Goal: Task Accomplishment & Management: Manage account settings

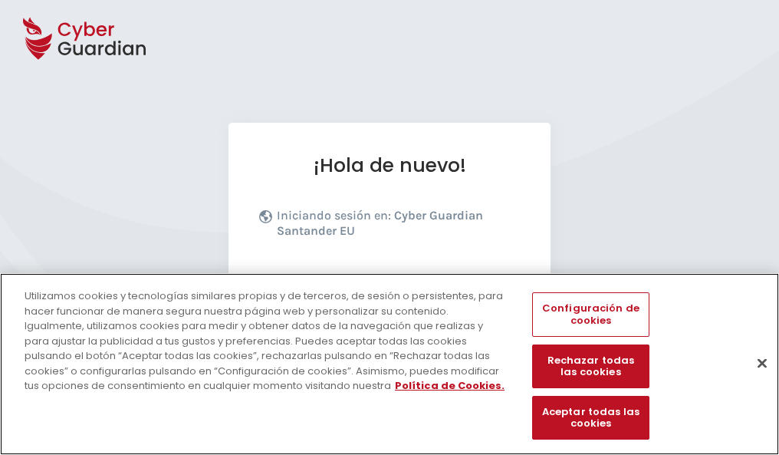
scroll to position [188, 0]
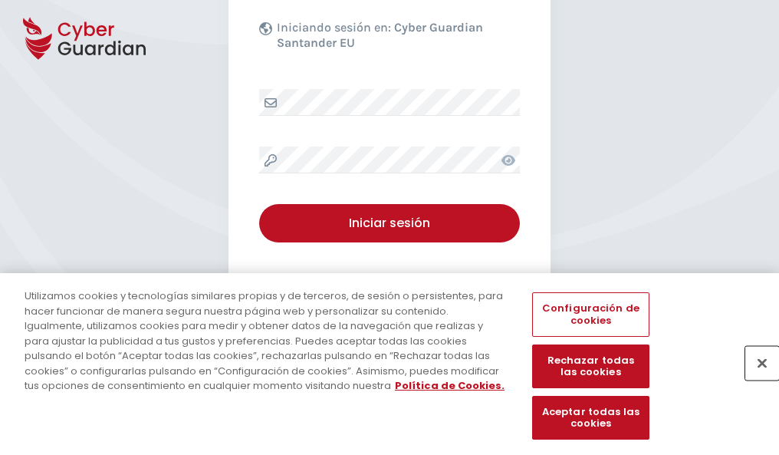
click at [755, 379] on button "Cerrar" at bounding box center [763, 363] width 34 height 34
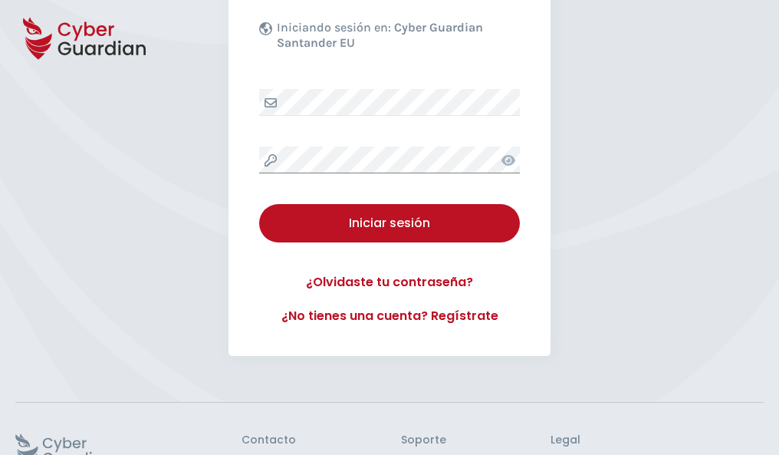
scroll to position [298, 0]
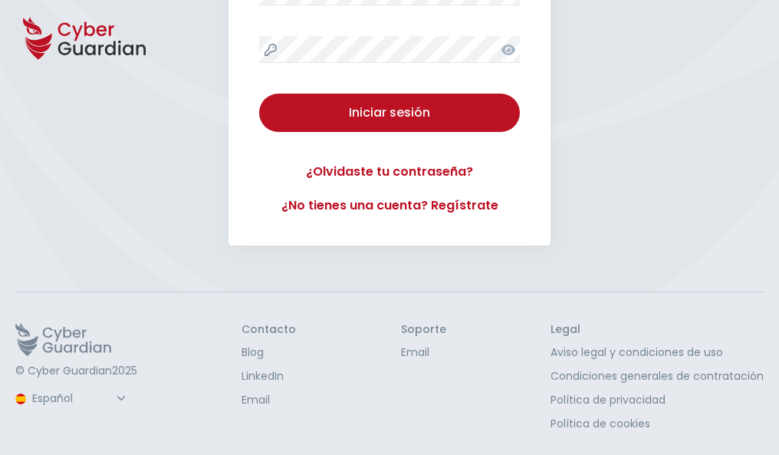
click at [259, 94] on button "Iniciar sesión" at bounding box center [389, 113] width 261 height 38
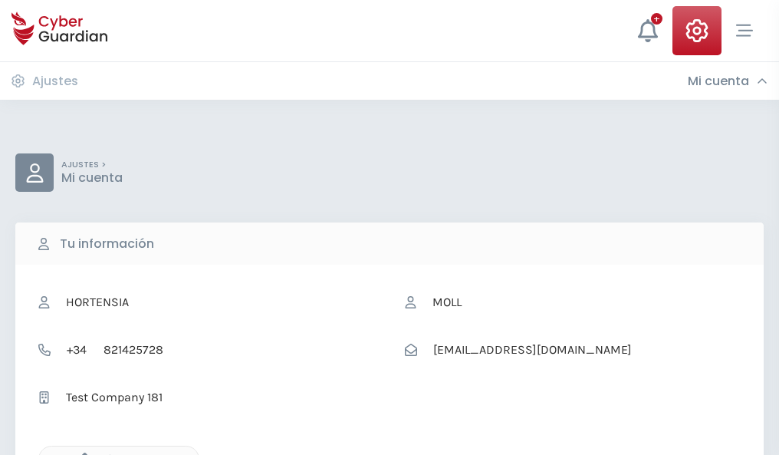
click at [81, 453] on icon "button" at bounding box center [80, 459] width 13 height 13
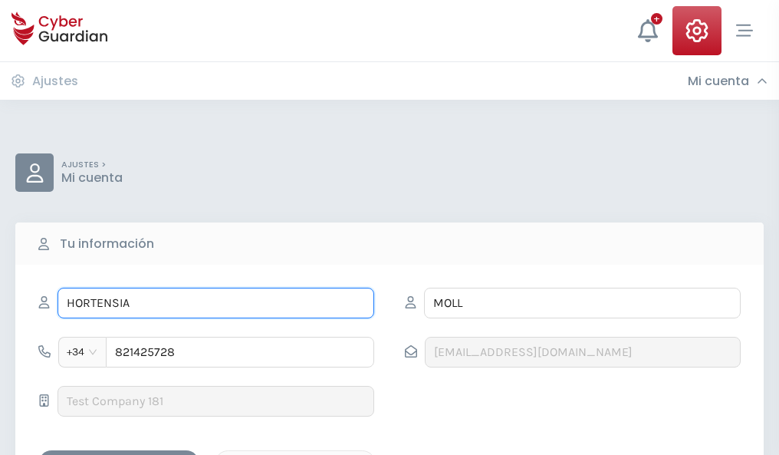
click at [216, 303] on input "HORTENSIA" at bounding box center [216, 303] width 317 height 31
type input "H"
type input "José Mari"
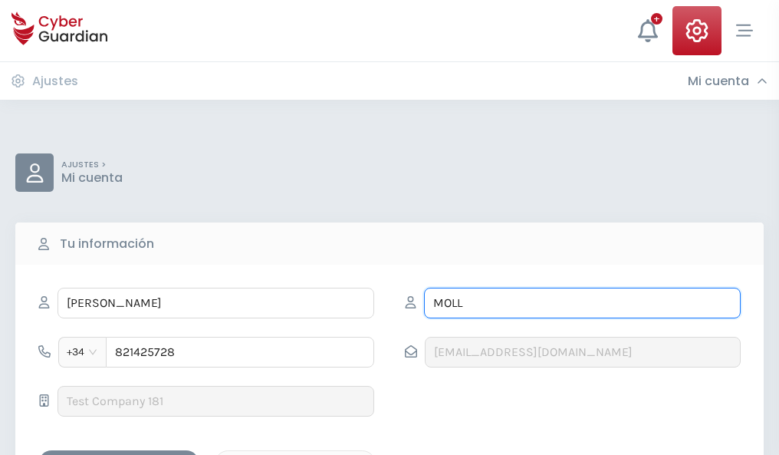
click at [582, 303] on input "MOLL" at bounding box center [582, 303] width 317 height 31
type input "M"
type input "Llorente"
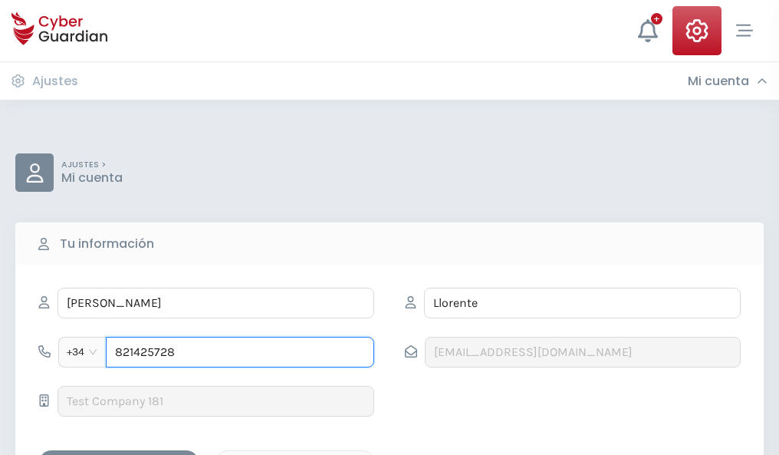
click at [240, 352] on input "821425728" at bounding box center [240, 352] width 269 height 31
type input "8"
type input "923134407"
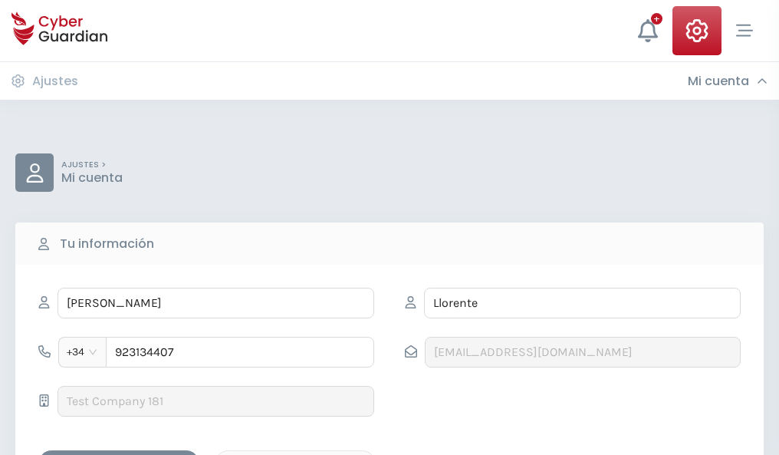
click at [119, 454] on div "Guardar cambios" at bounding box center [119, 463] width 138 height 19
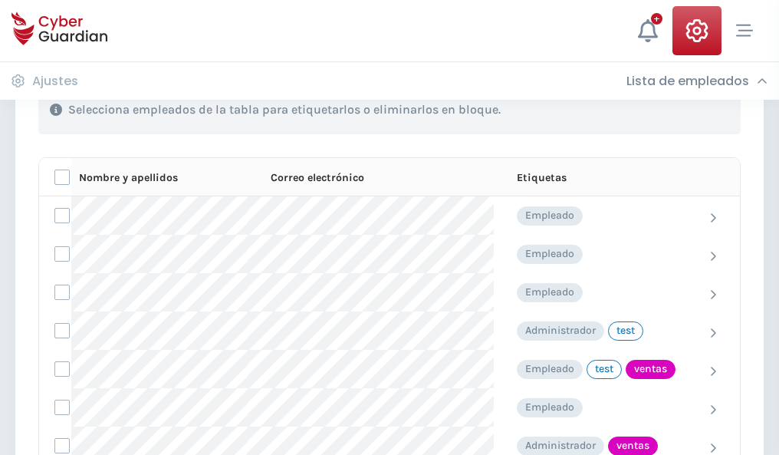
scroll to position [695, 0]
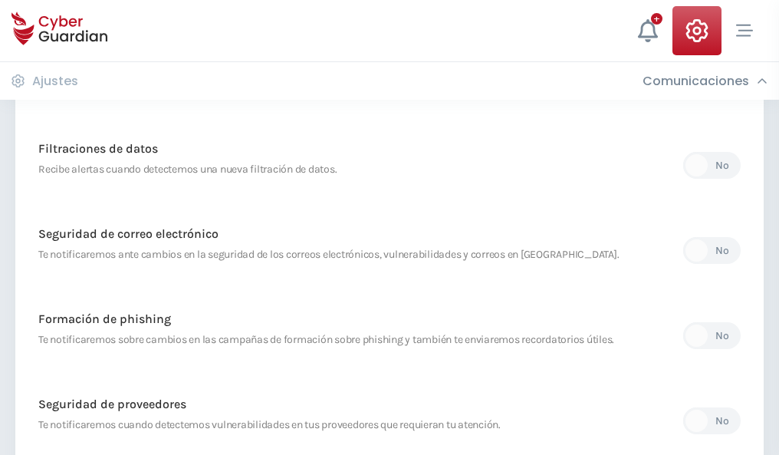
scroll to position [808, 0]
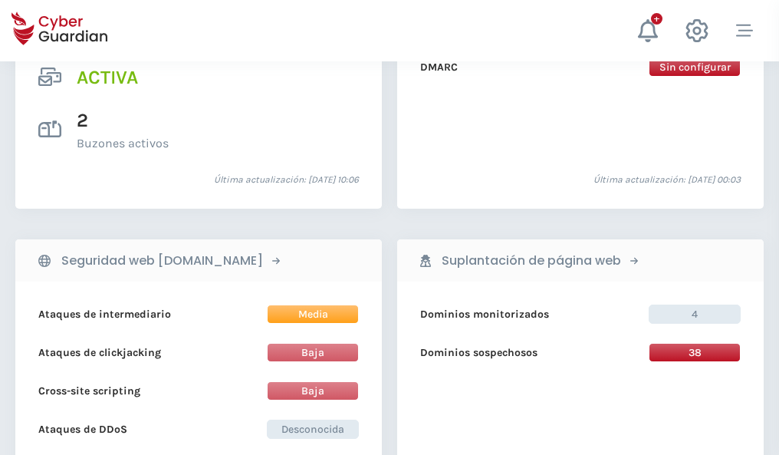
scroll to position [1559, 0]
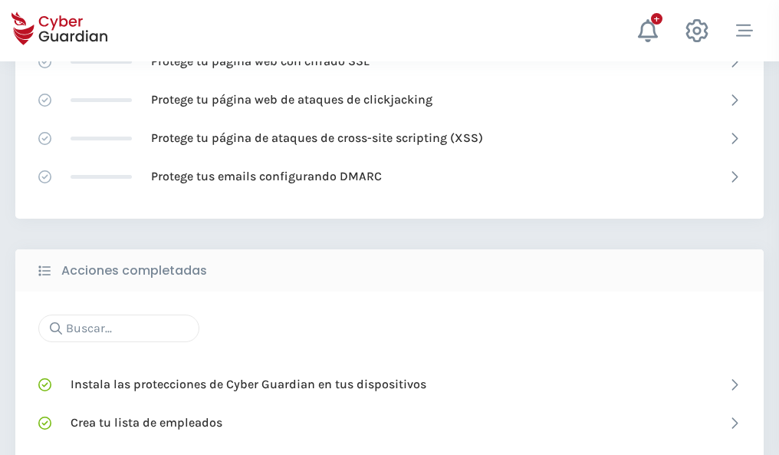
scroll to position [1022, 0]
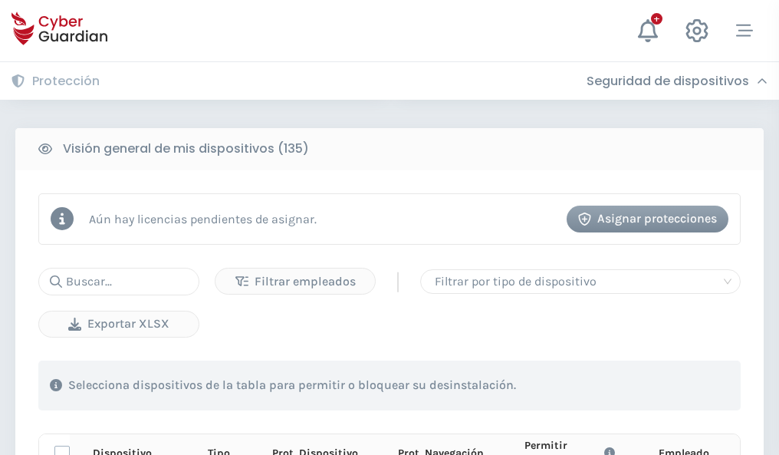
scroll to position [1356, 0]
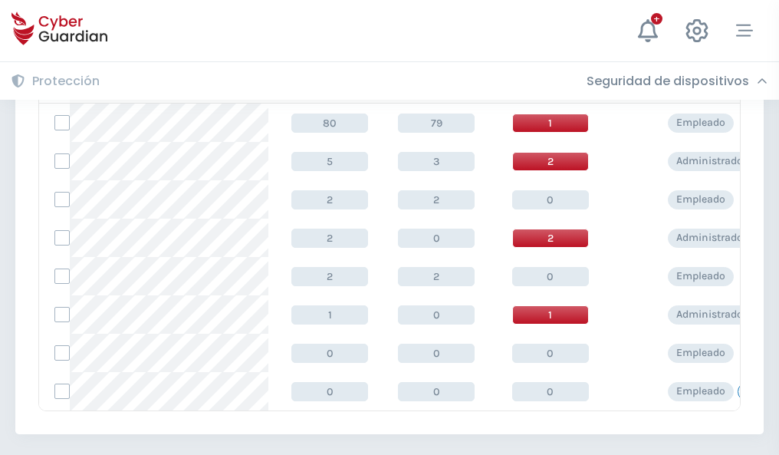
scroll to position [712, 0]
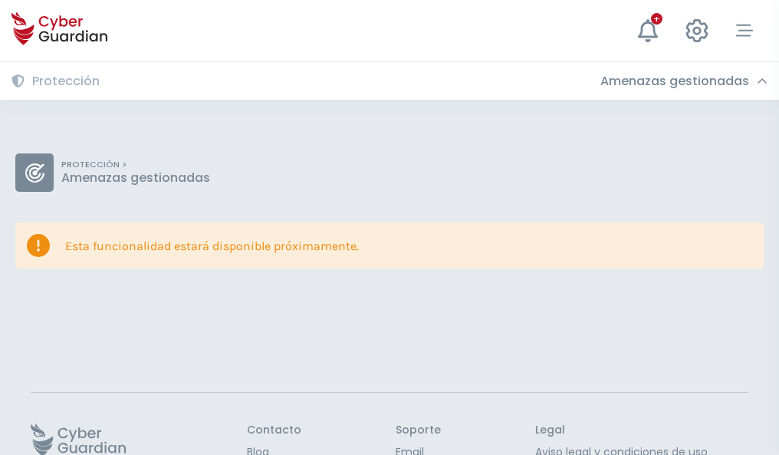
scroll to position [100, 0]
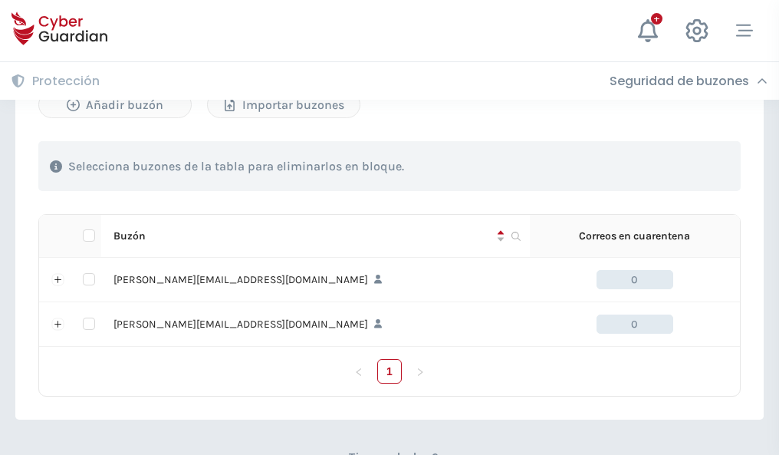
scroll to position [667, 0]
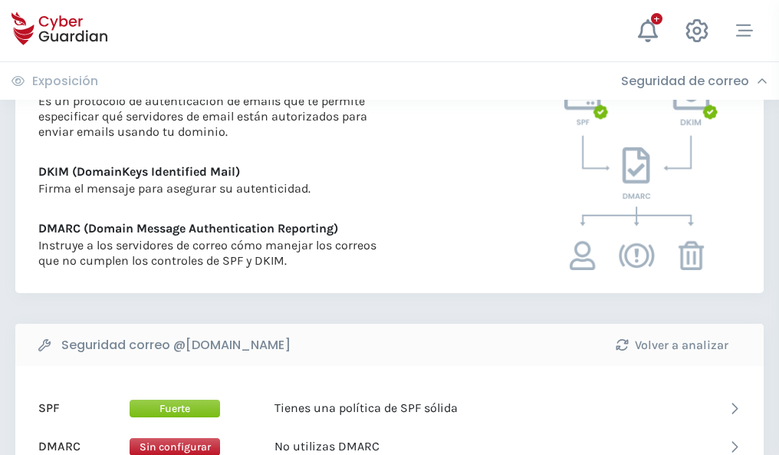
scroll to position [828, 0]
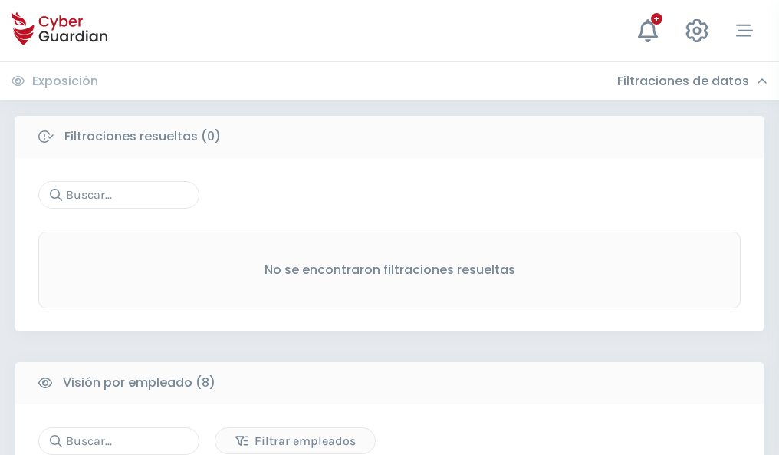
scroll to position [1307, 0]
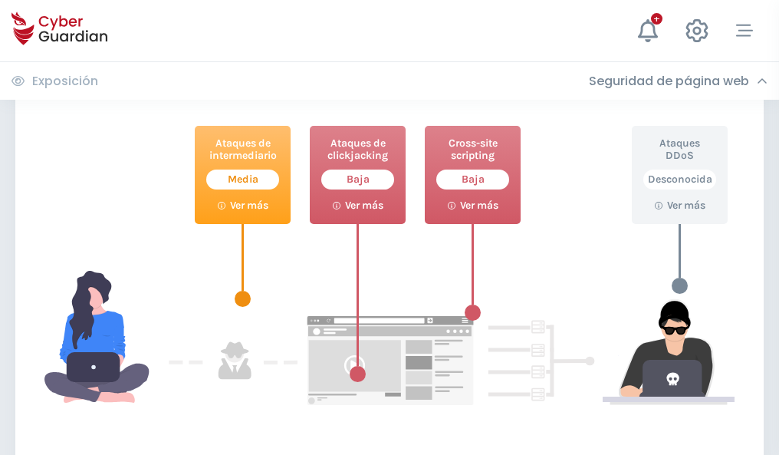
scroll to position [836, 0]
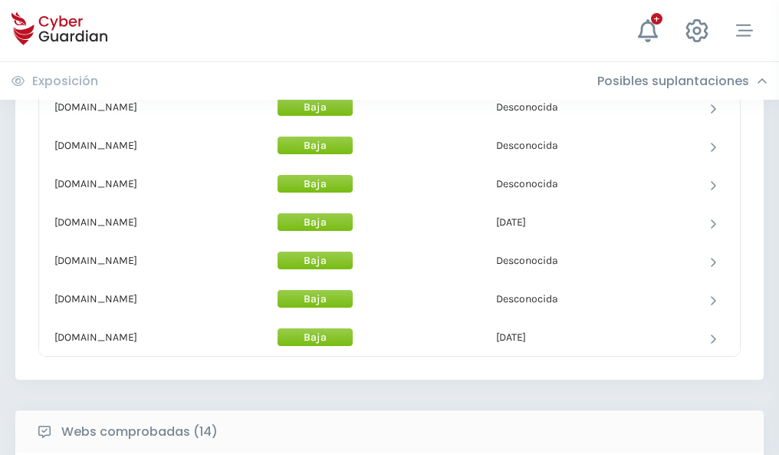
scroll to position [1496, 0]
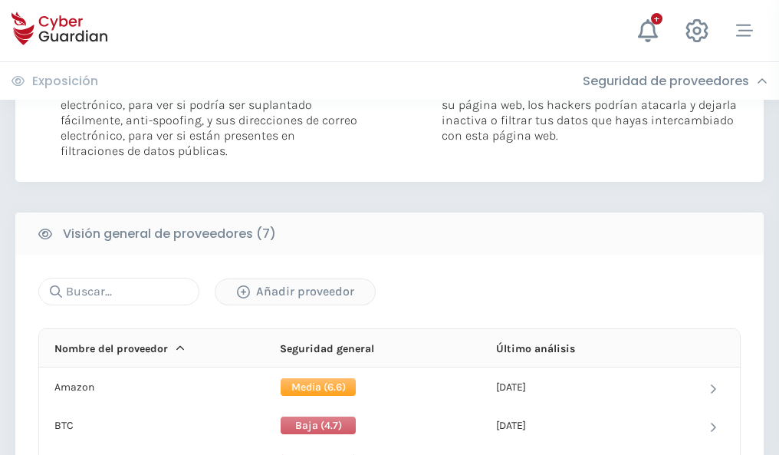
scroll to position [1027, 0]
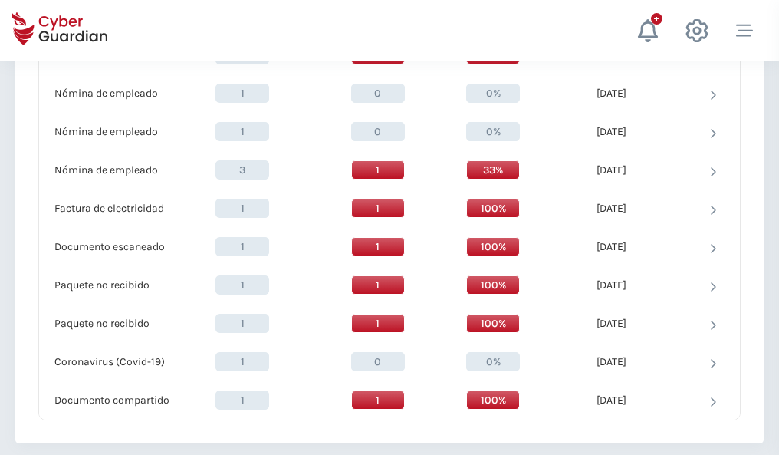
scroll to position [1590, 0]
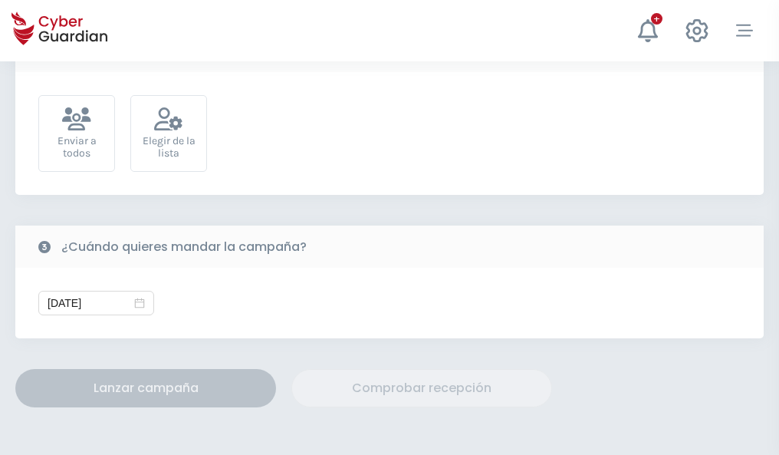
scroll to position [562, 0]
